Goal: Information Seeking & Learning: Learn about a topic

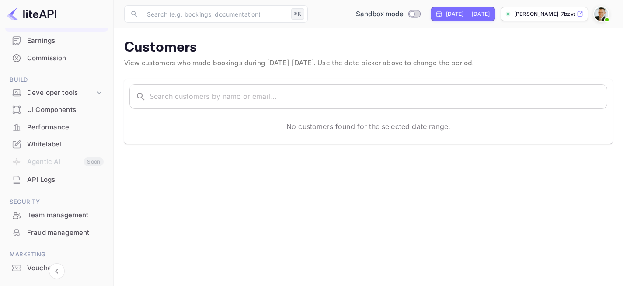
scroll to position [136, 0]
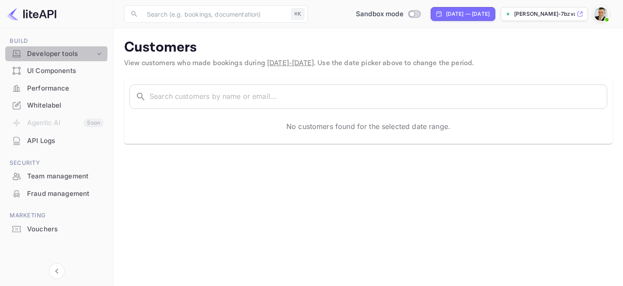
click at [51, 53] on div "Developer tools" at bounding box center [61, 54] width 68 height 10
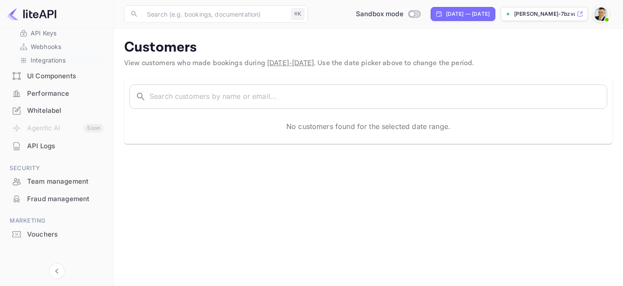
scroll to position [190, 0]
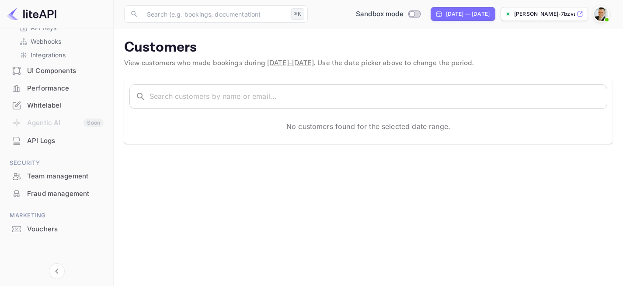
click at [42, 13] on img at bounding box center [31, 14] width 49 height 14
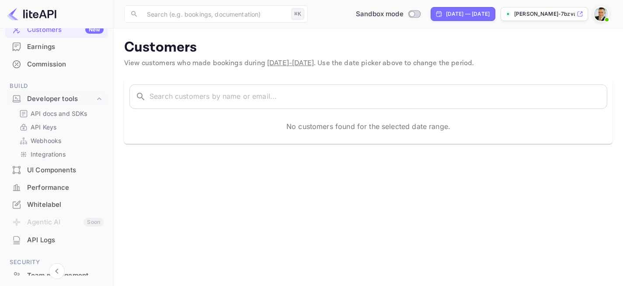
scroll to position [0, 0]
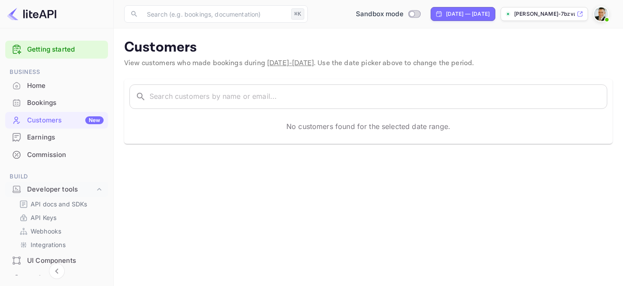
click at [54, 54] on link "Getting started" at bounding box center [65, 50] width 77 height 10
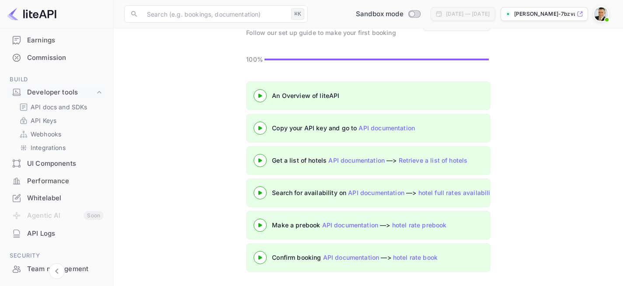
scroll to position [96, 0]
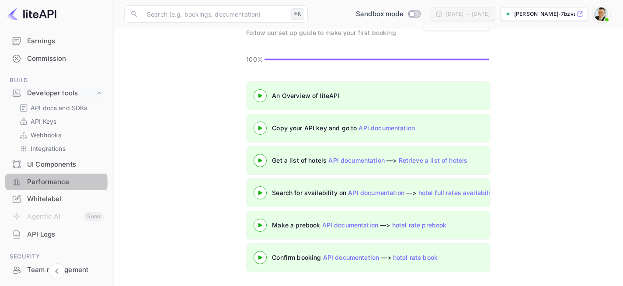
click at [48, 182] on div "Performance" at bounding box center [65, 182] width 77 height 10
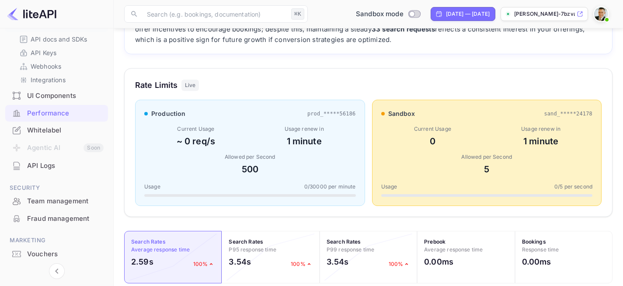
scroll to position [190, 0]
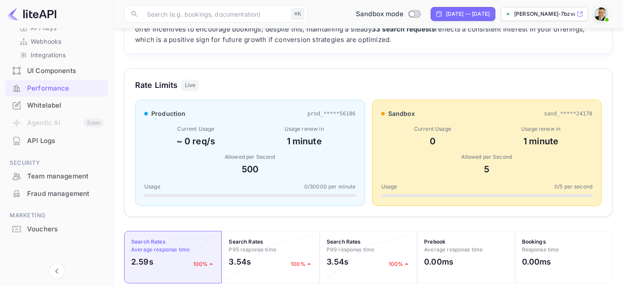
click at [60, 178] on div "Team management" at bounding box center [65, 177] width 77 height 10
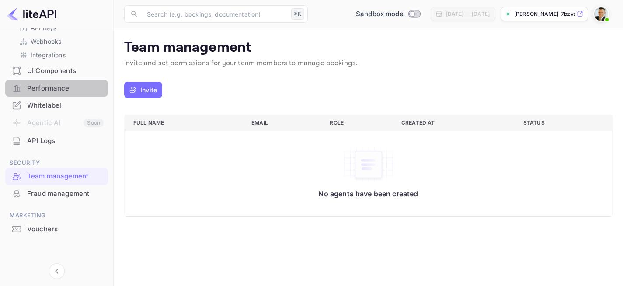
click at [63, 82] on div "Performance" at bounding box center [56, 88] width 103 height 17
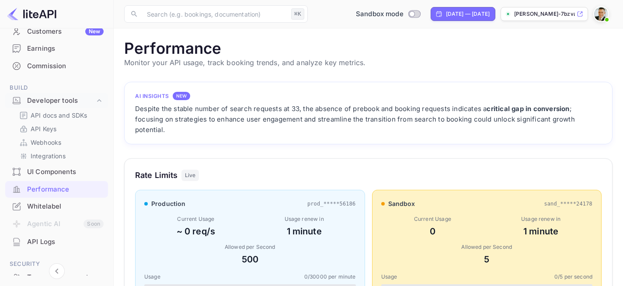
scroll to position [88, 0]
click at [48, 126] on p "API Keys" at bounding box center [44, 130] width 26 height 9
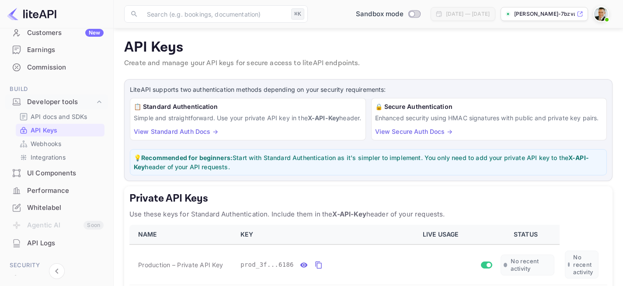
scroll to position [217, 0]
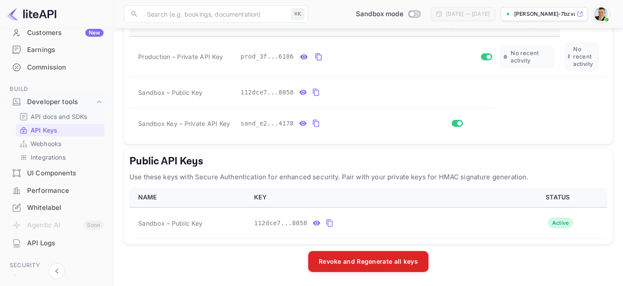
click at [56, 115] on p "API docs and SDKs" at bounding box center [59, 116] width 57 height 9
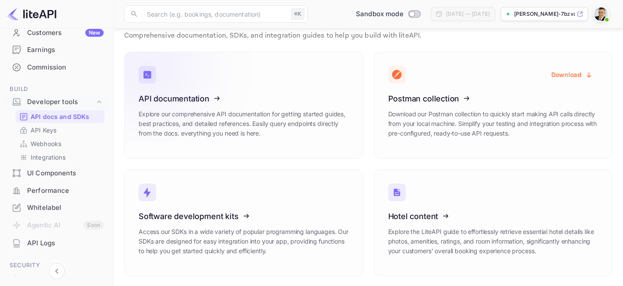
scroll to position [29, 0]
click at [221, 116] on icon at bounding box center [193, 96] width 136 height 90
